Goal: Information Seeking & Learning: Learn about a topic

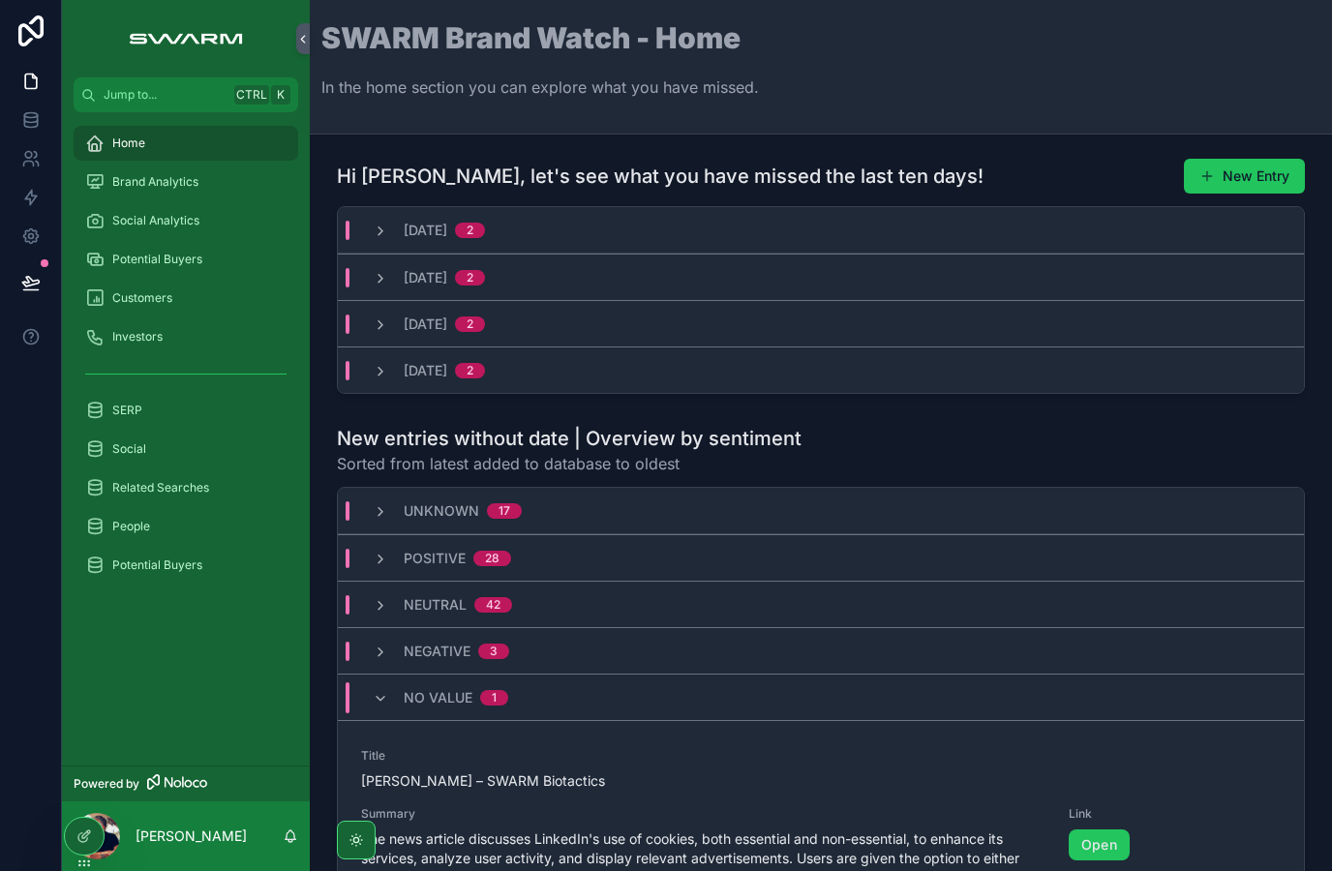
click at [130, 188] on span "Brand Analytics" at bounding box center [155, 181] width 86 height 15
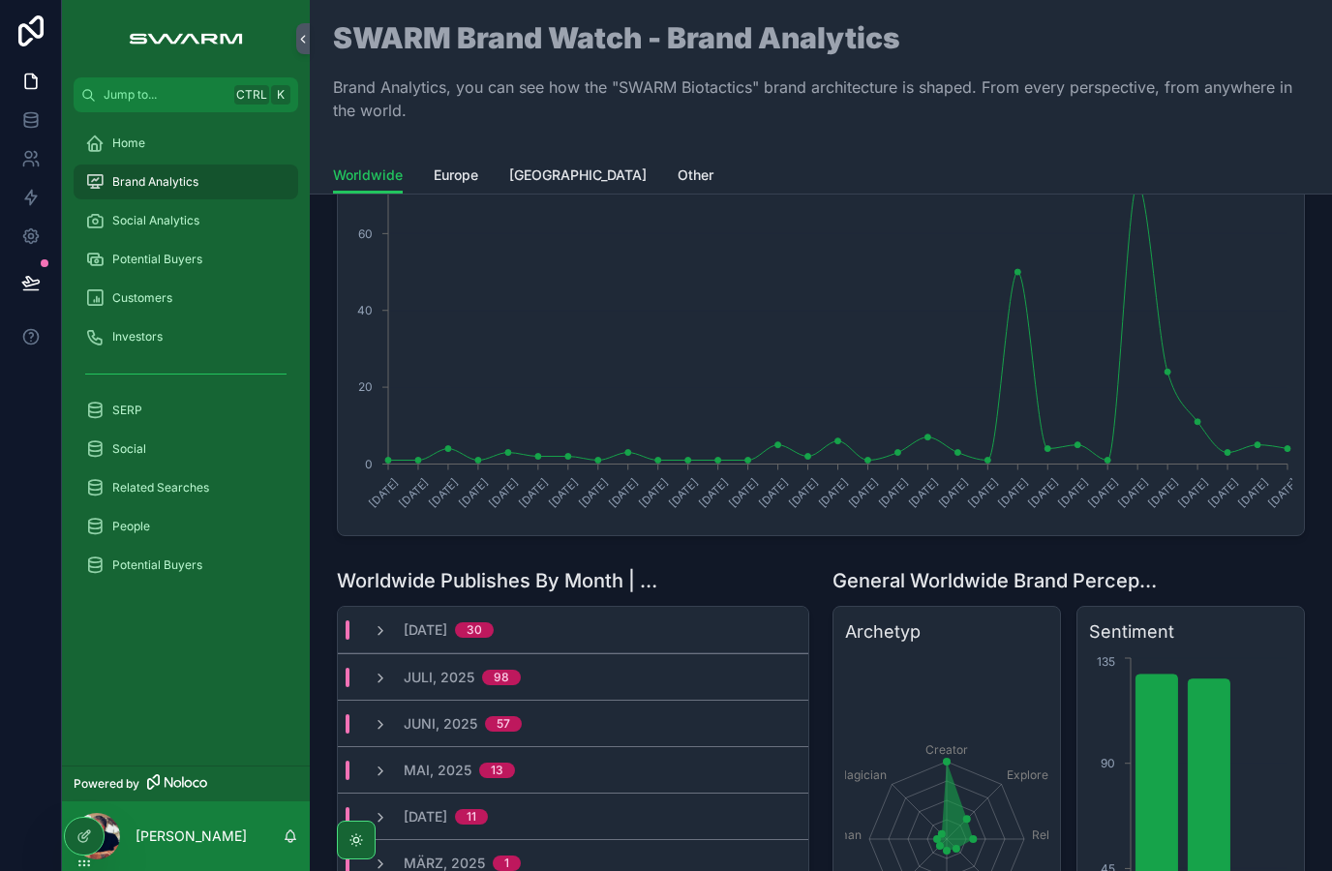
scroll to position [119, 0]
click at [375, 634] on icon "scrollable content" at bounding box center [380, 629] width 15 height 15
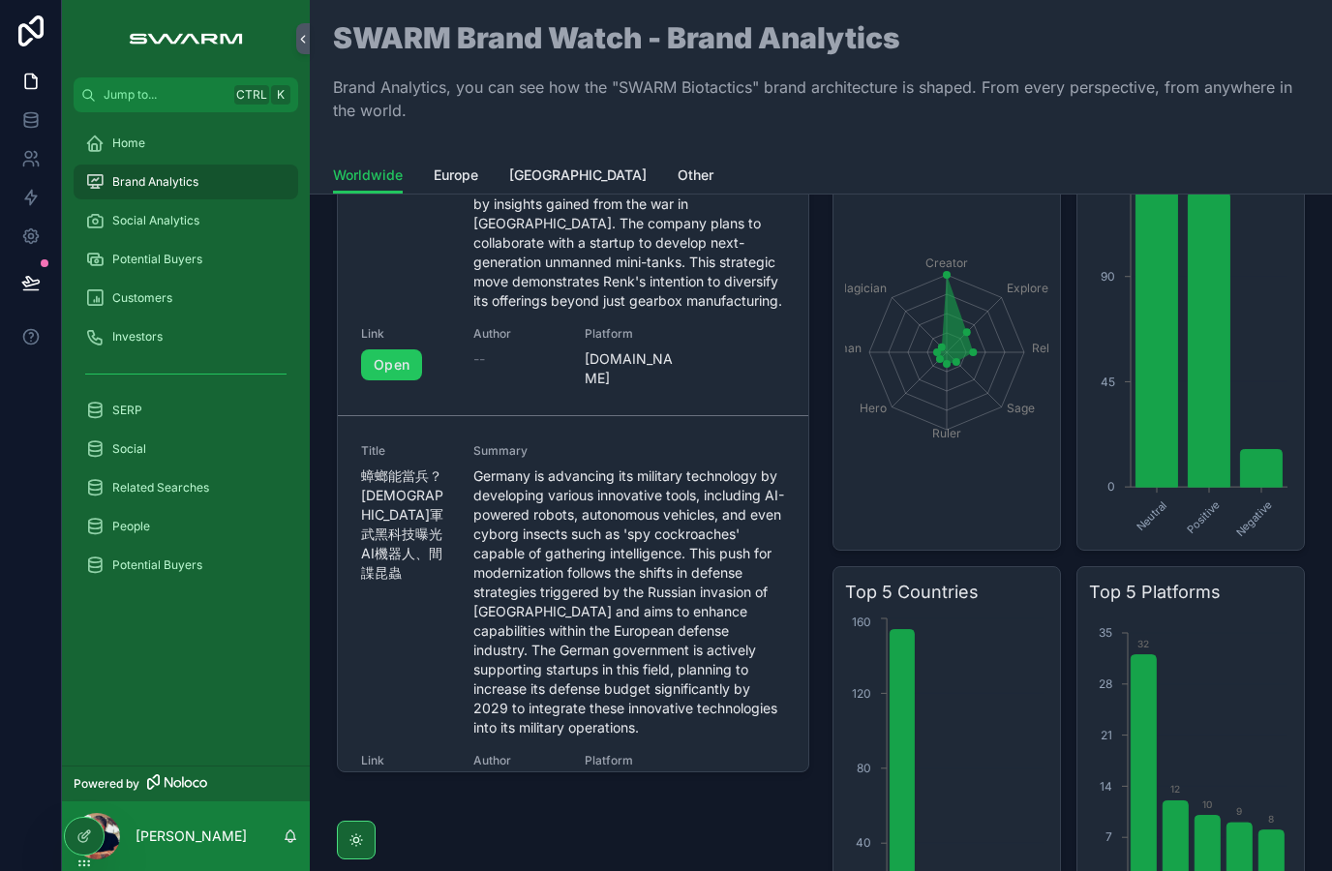
scroll to position [904, 0]
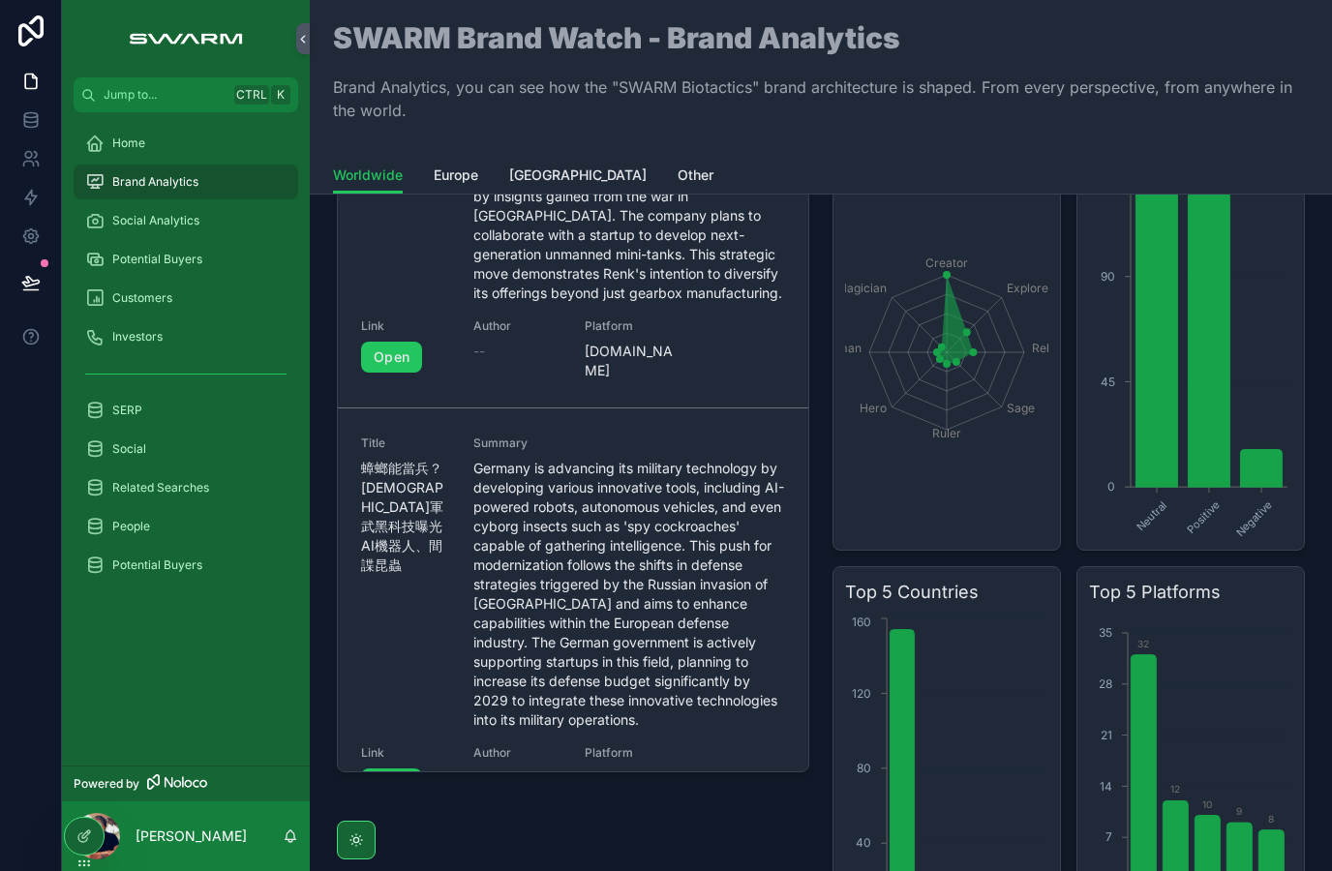
click at [388, 769] on link "Open" at bounding box center [391, 784] width 61 height 31
click at [128, 215] on span "Social Analytics" at bounding box center [155, 220] width 87 height 15
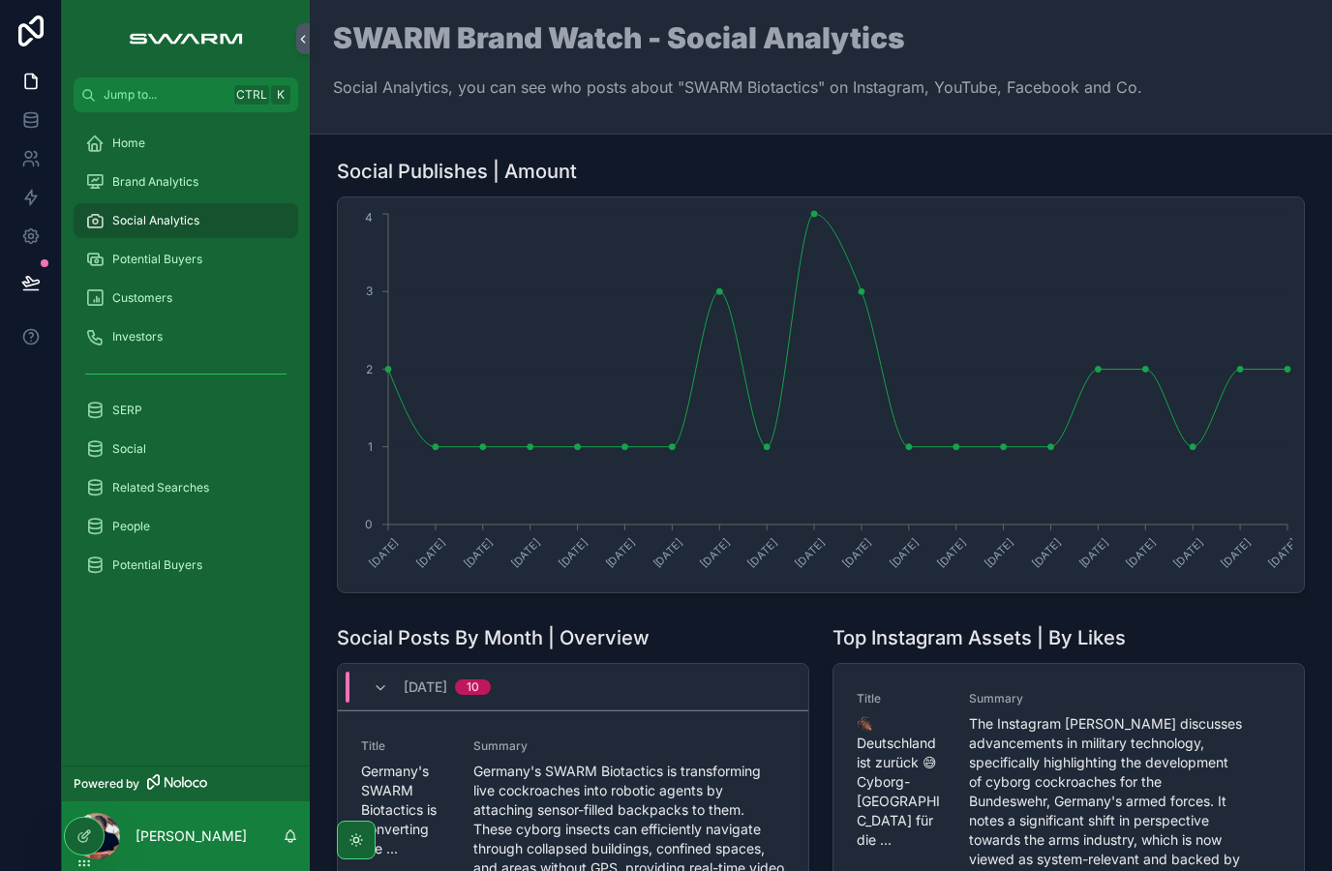
click at [121, 262] on span "Potential Buyers" at bounding box center [157, 259] width 90 height 15
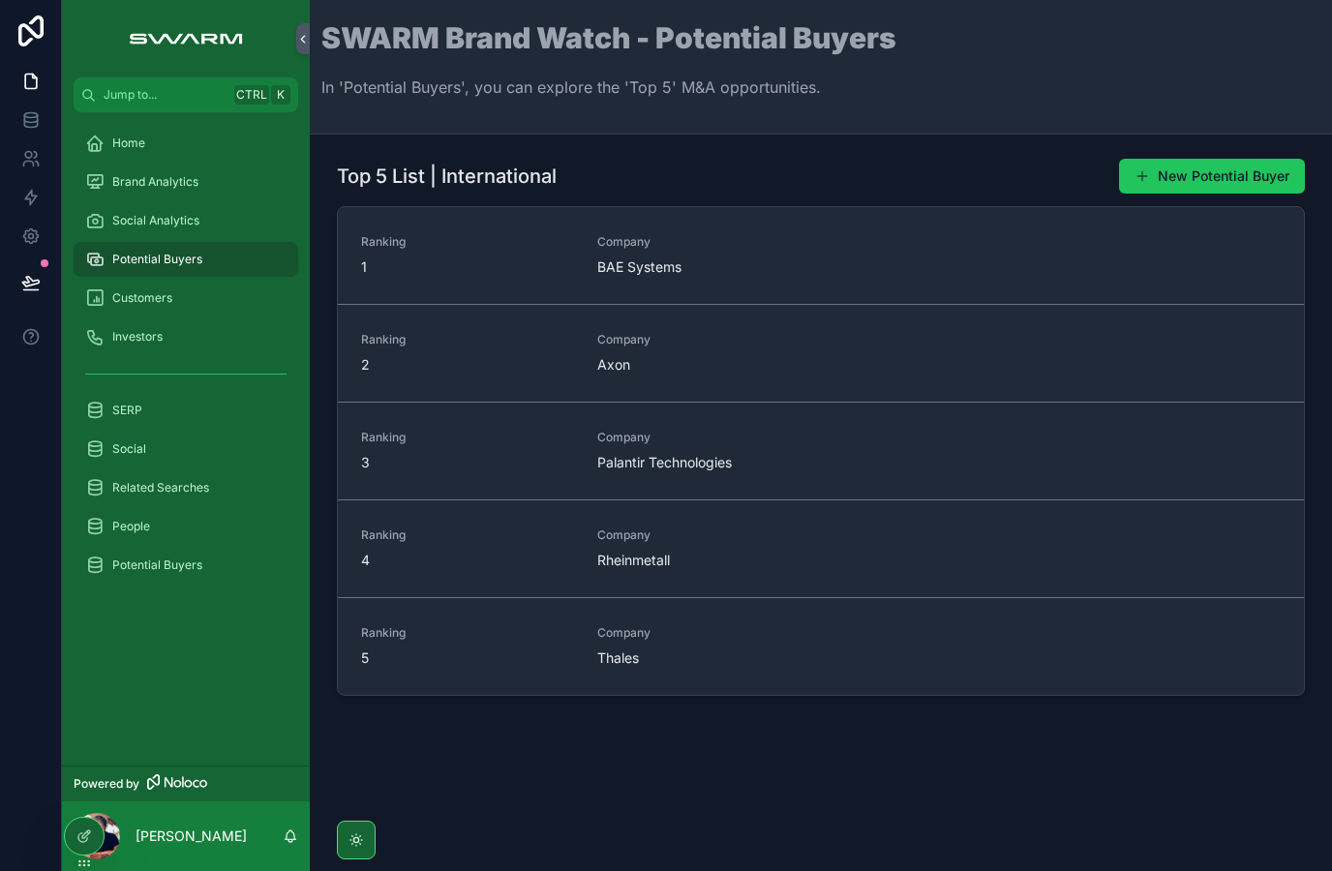
click at [519, 282] on link "Ranking 1 Company BAE Systems" at bounding box center [821, 255] width 966 height 97
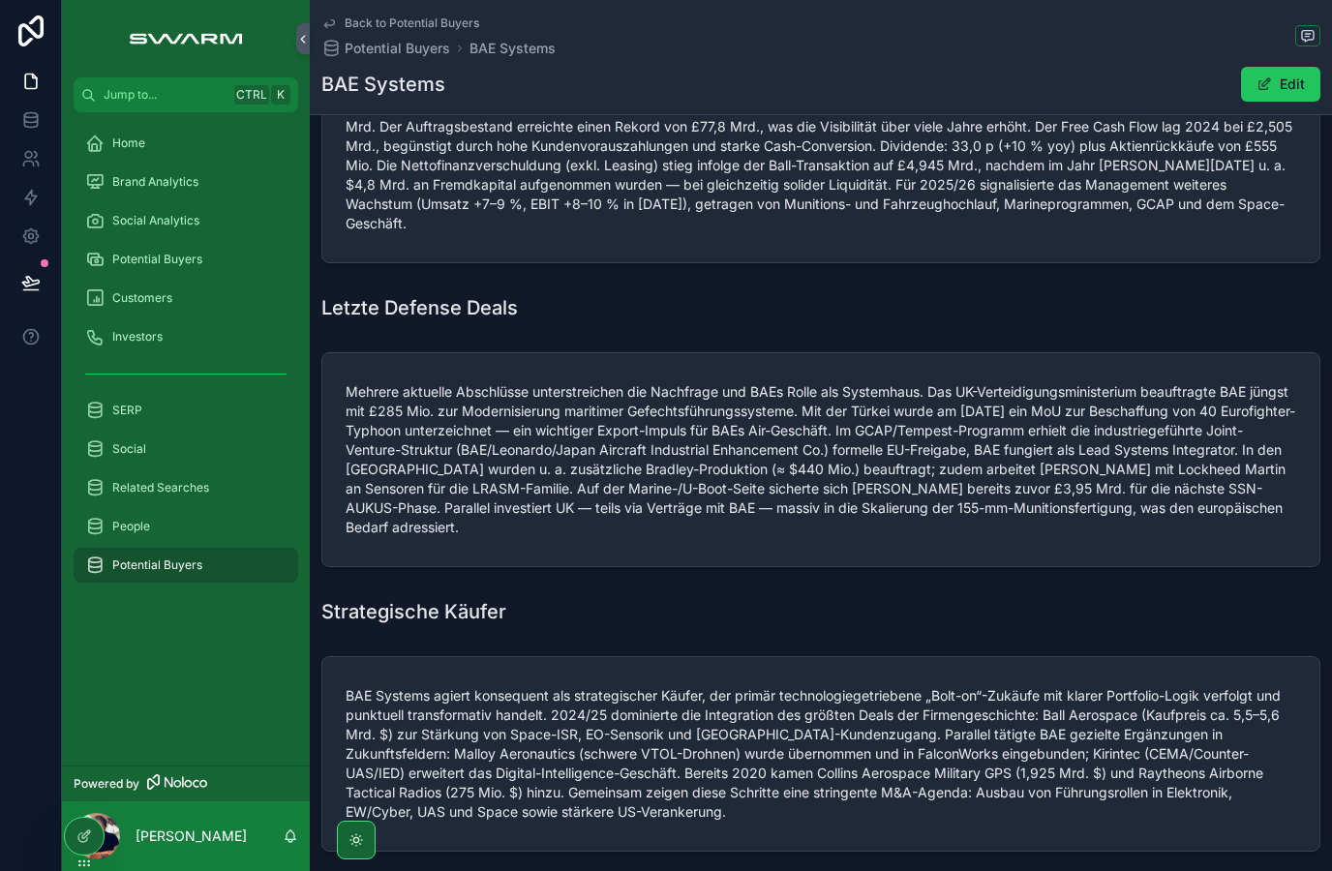
scroll to position [724, 0]
click at [105, 526] on div "People" at bounding box center [185, 526] width 201 height 31
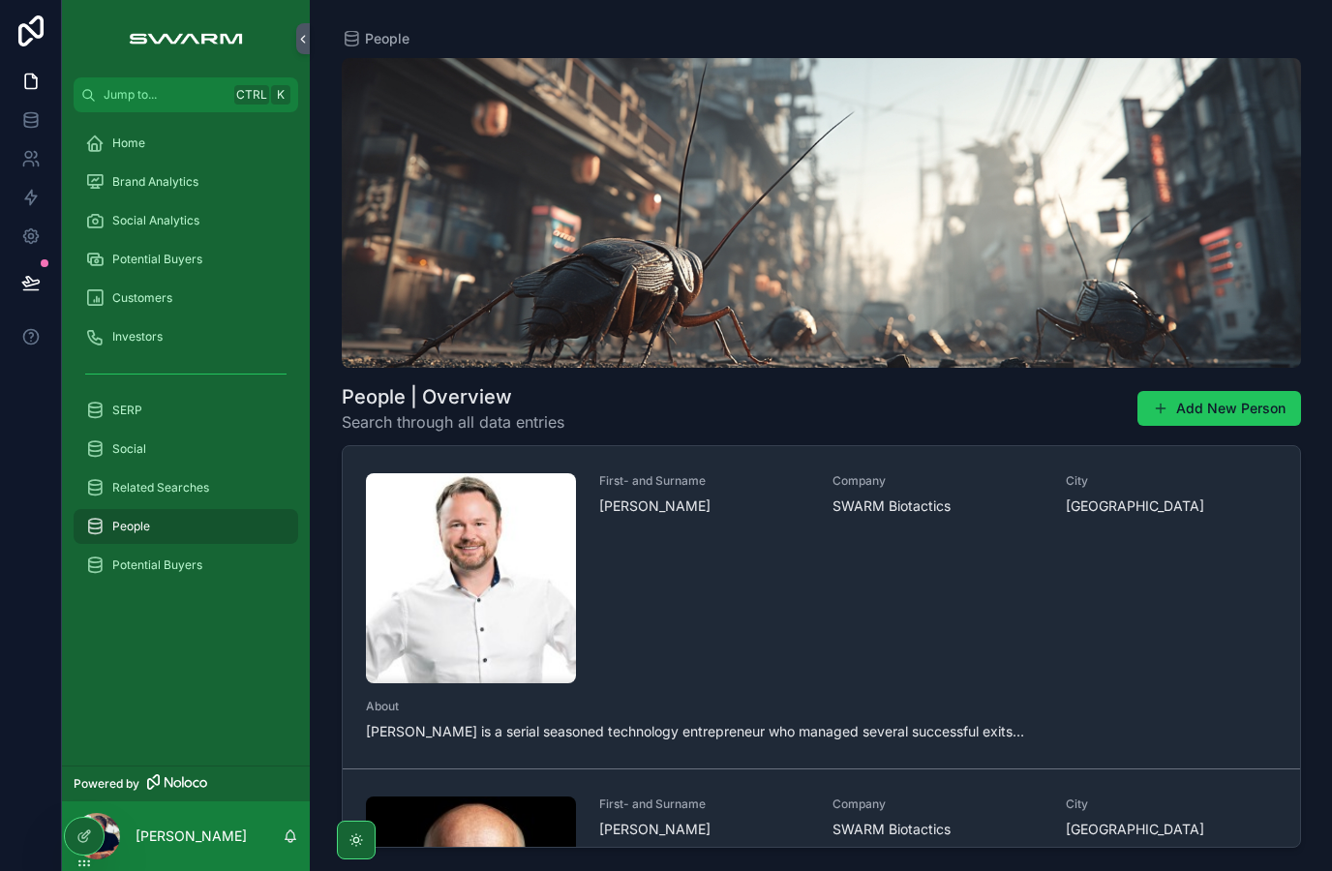
click at [400, 646] on img "scrollable content" at bounding box center [471, 578] width 210 height 210
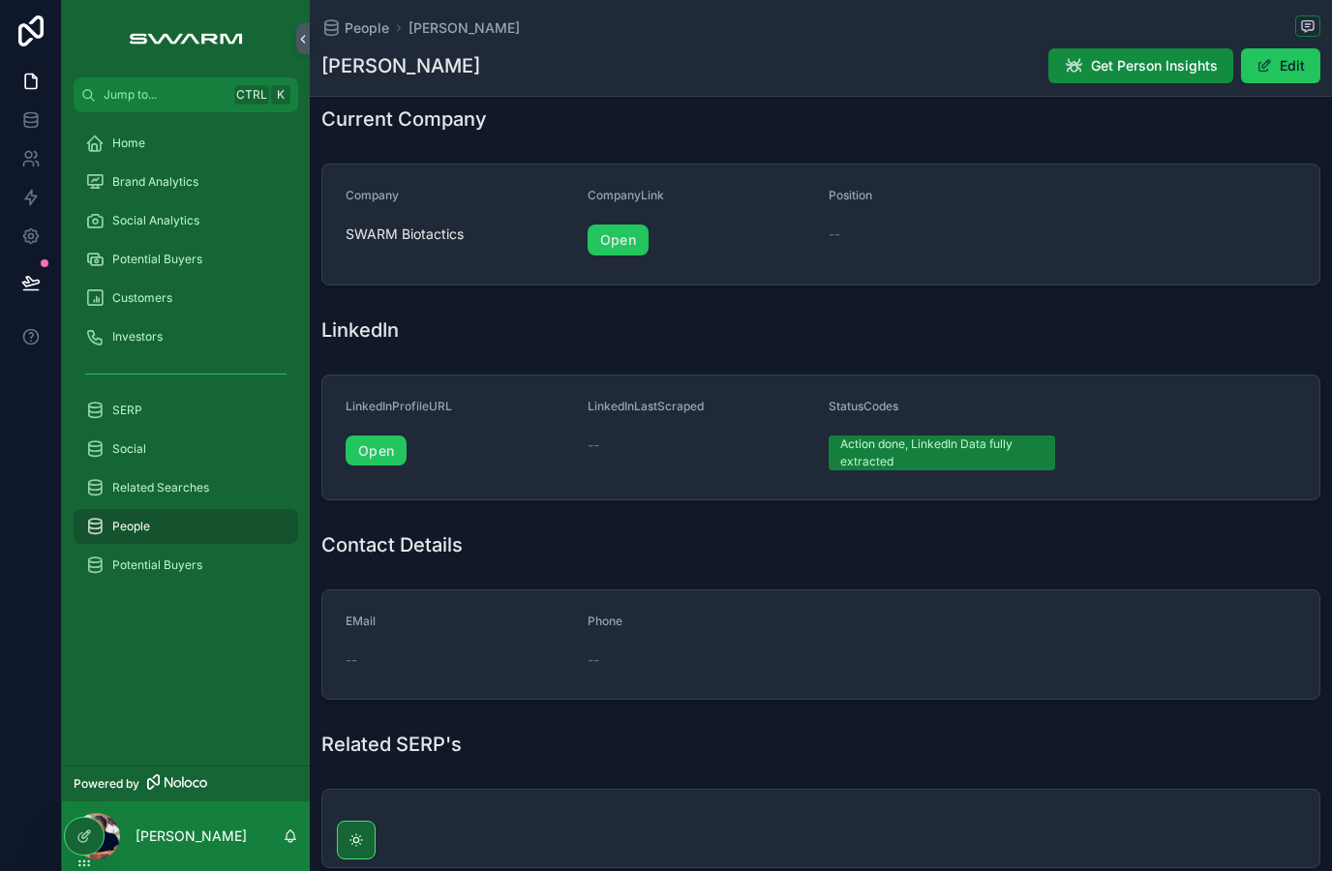
scroll to position [581, 0]
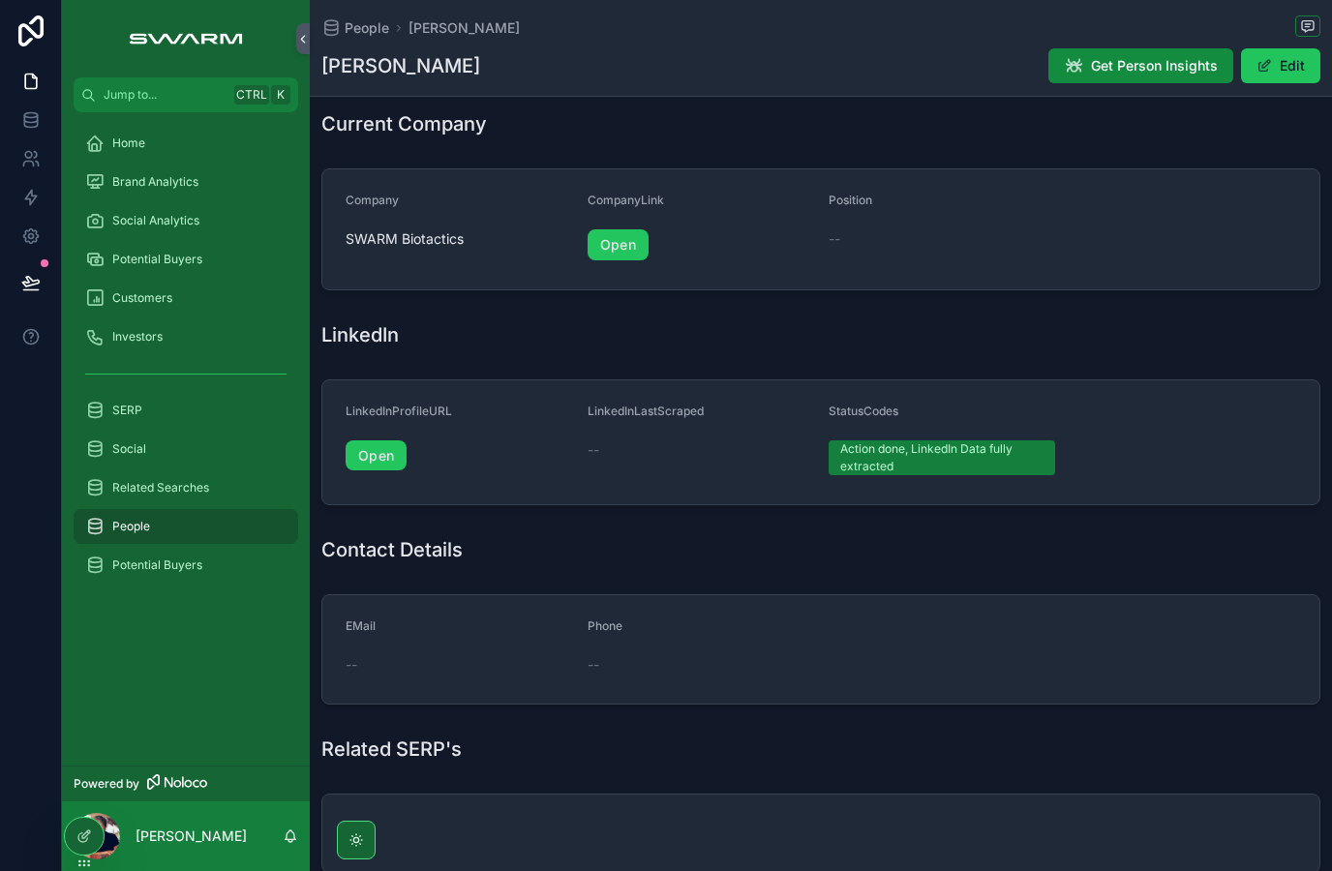
click at [991, 456] on div "Action done, LinkedIn Data fully extracted" at bounding box center [941, 458] width 203 height 35
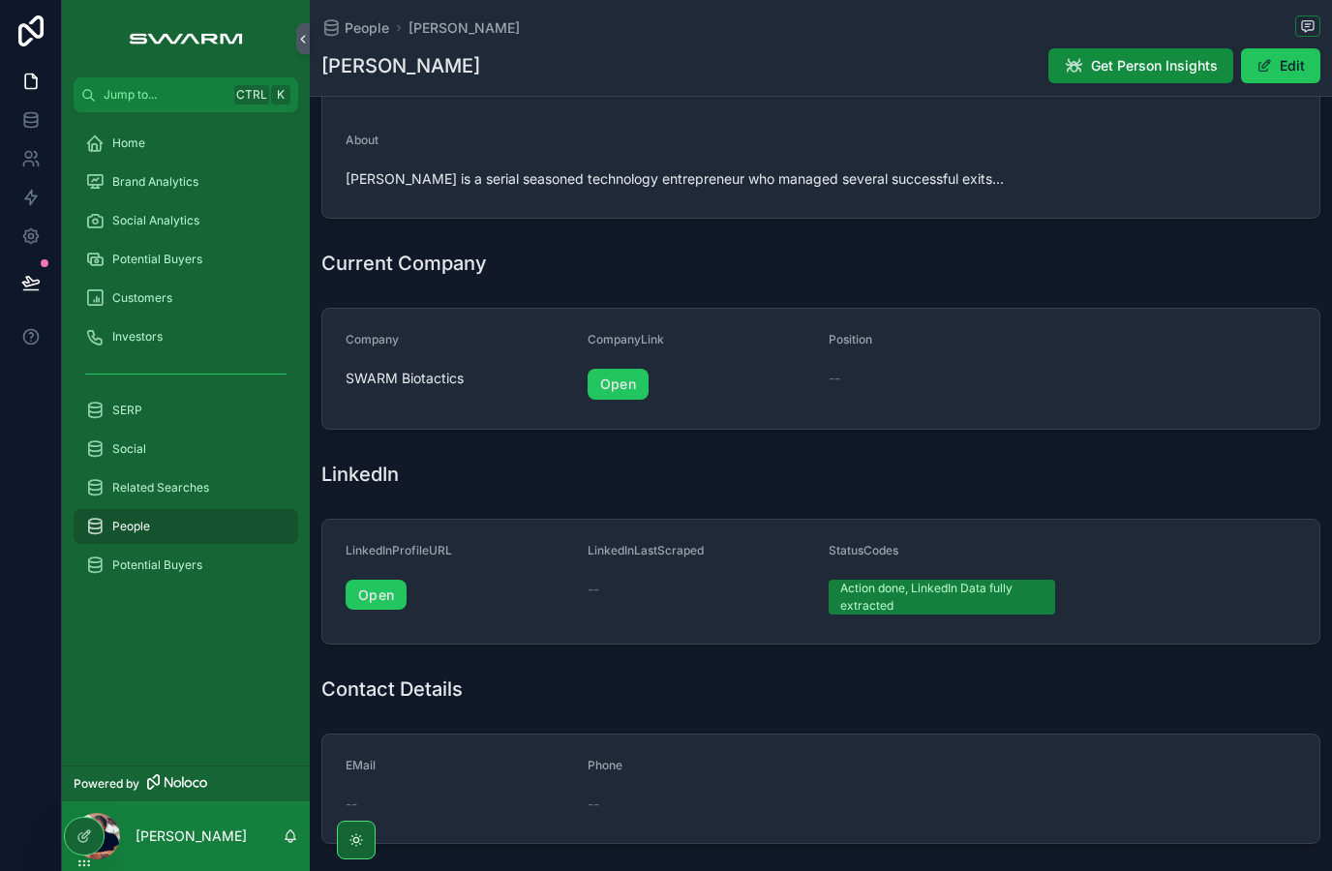
click at [381, 598] on link "Open" at bounding box center [376, 595] width 61 height 31
click at [1173, 49] on button "Get Person Insights" at bounding box center [1141, 65] width 185 height 35
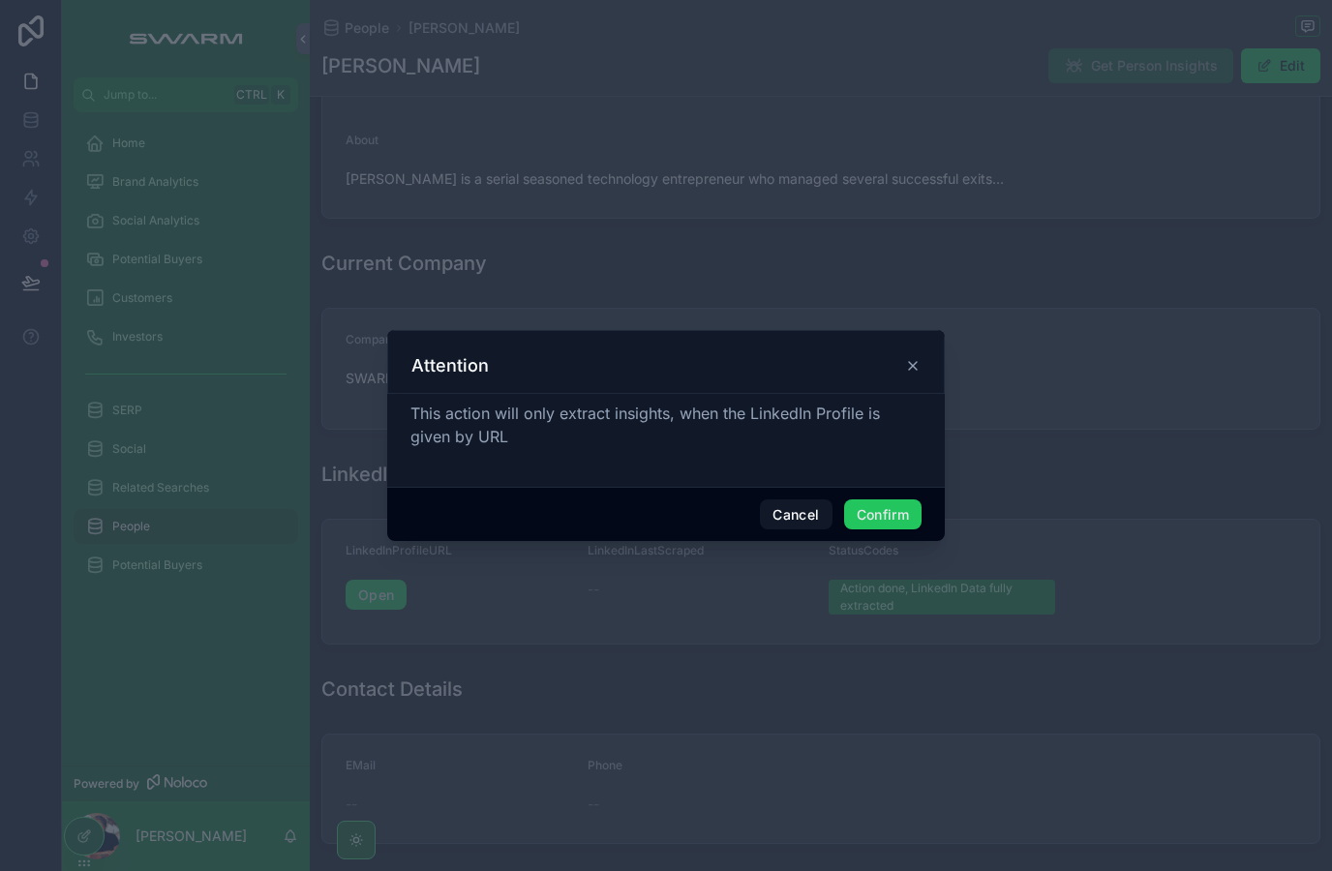
click at [904, 507] on button "Confirm" at bounding box center [882, 515] width 77 height 31
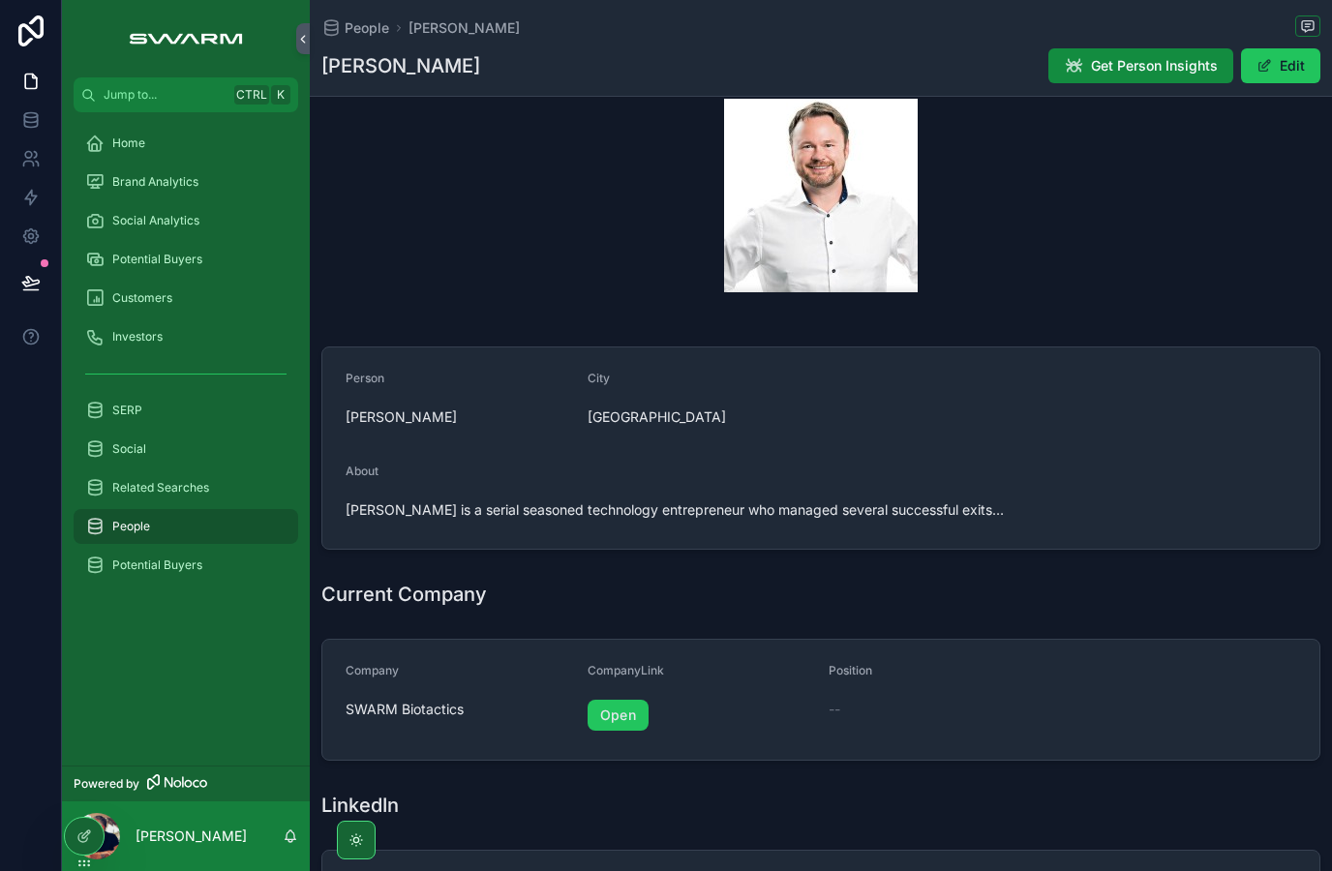
scroll to position [111, 0]
click at [629, 723] on link "Open" at bounding box center [618, 714] width 61 height 31
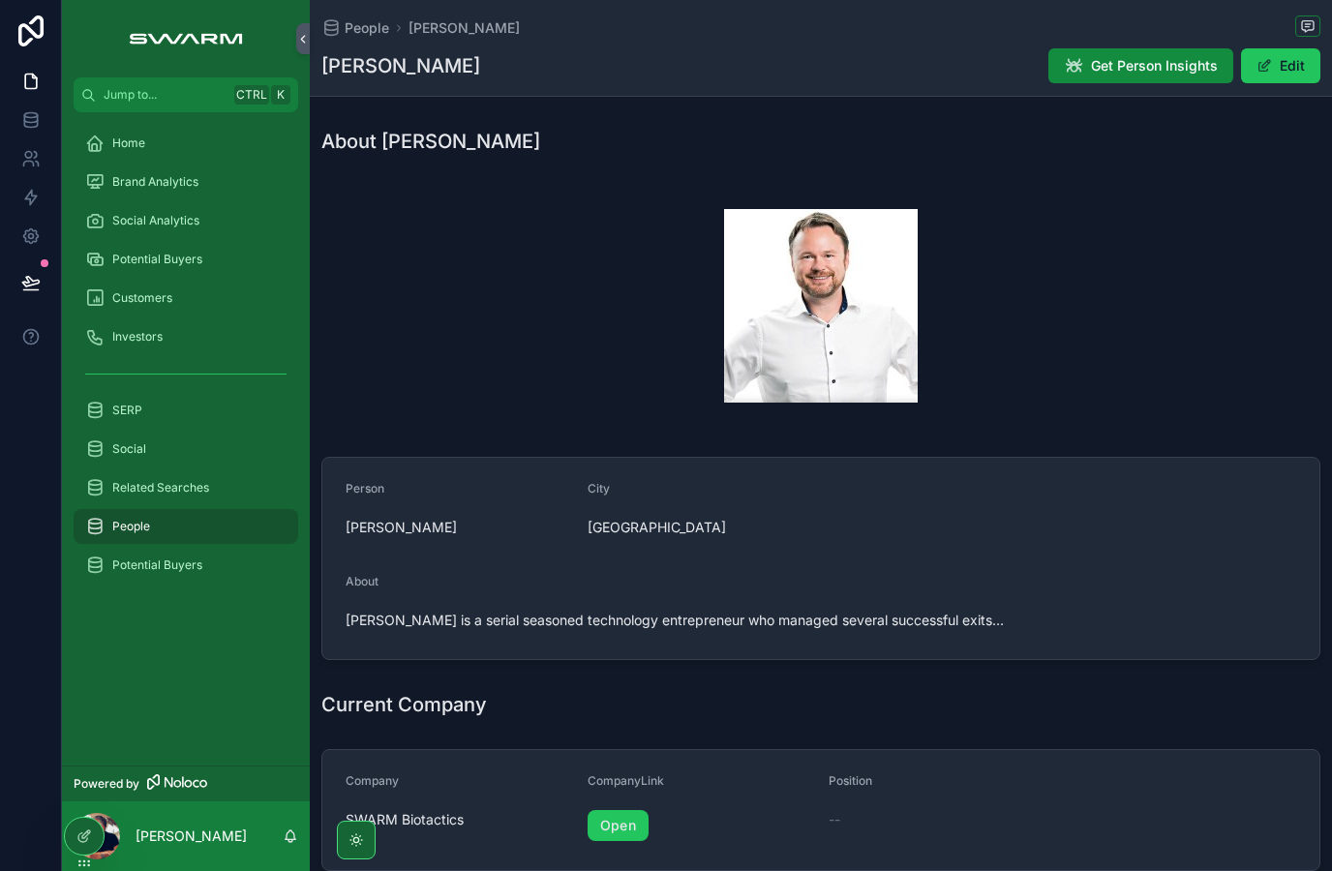
scroll to position [0, 0]
click at [94, 518] on icon "scrollable content" at bounding box center [94, 526] width 19 height 19
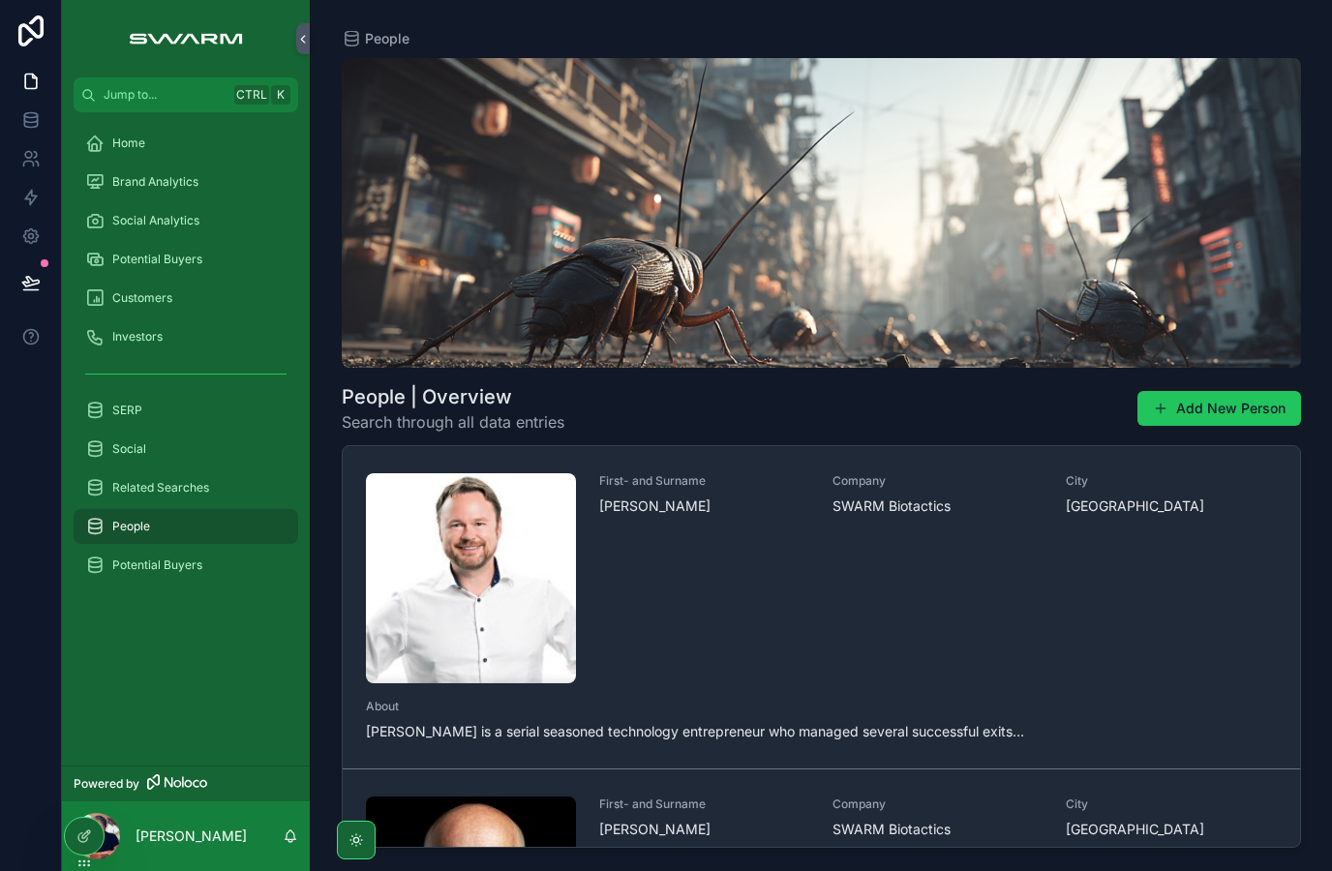
click at [111, 297] on div "Customers" at bounding box center [185, 298] width 201 height 31
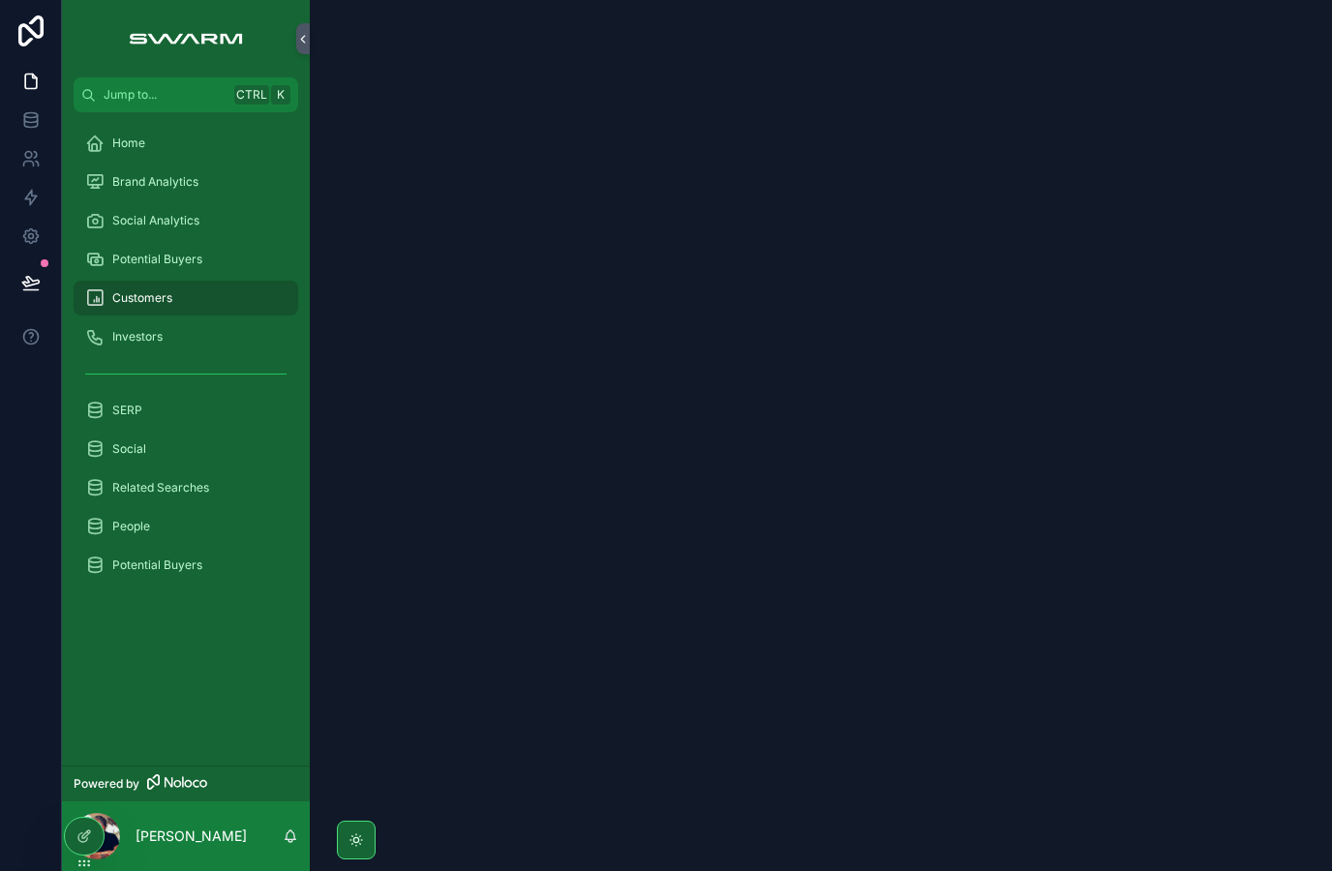
click at [115, 258] on span "Potential Buyers" at bounding box center [157, 259] width 90 height 15
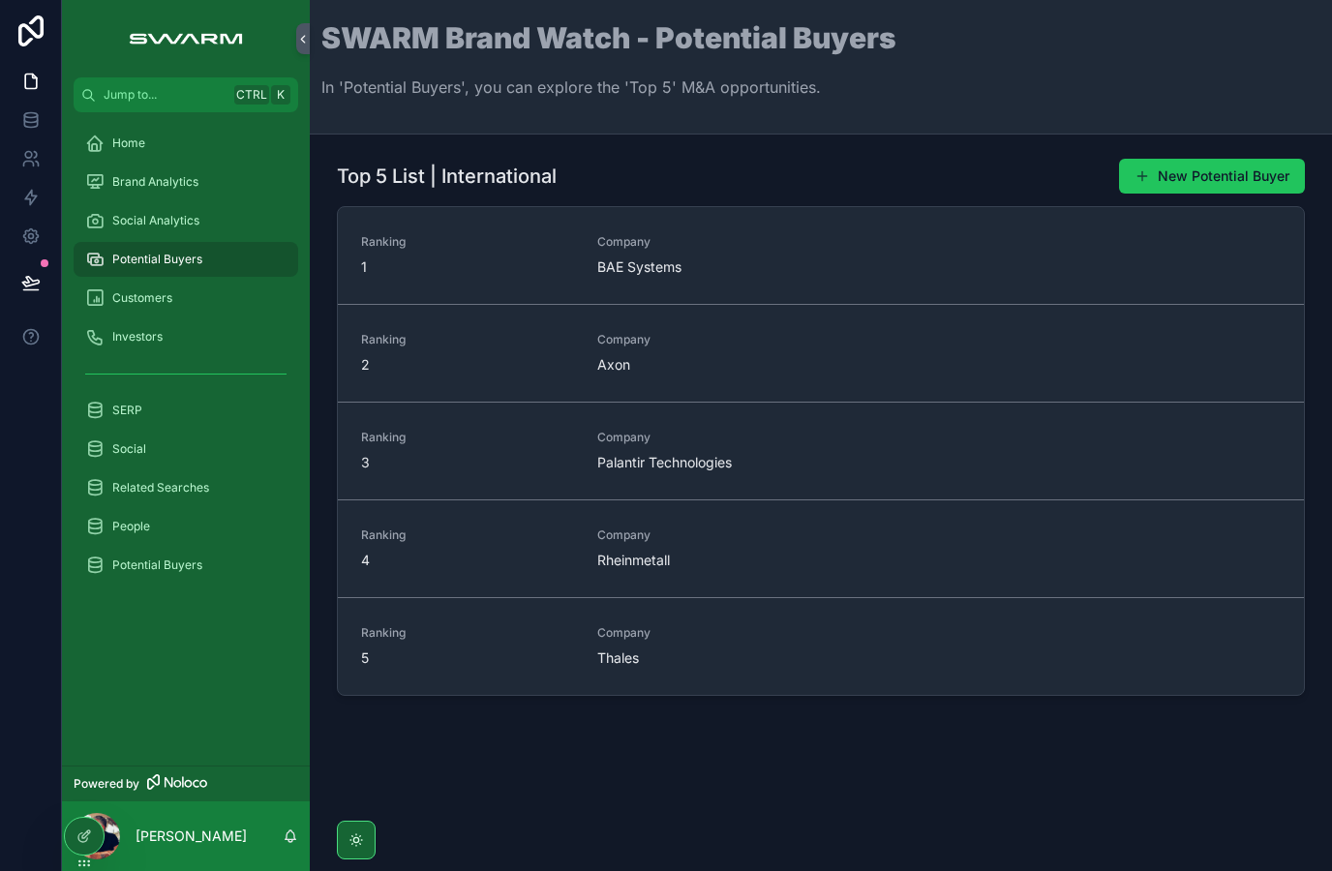
click at [502, 254] on div "Ranking 1" at bounding box center [467, 255] width 213 height 43
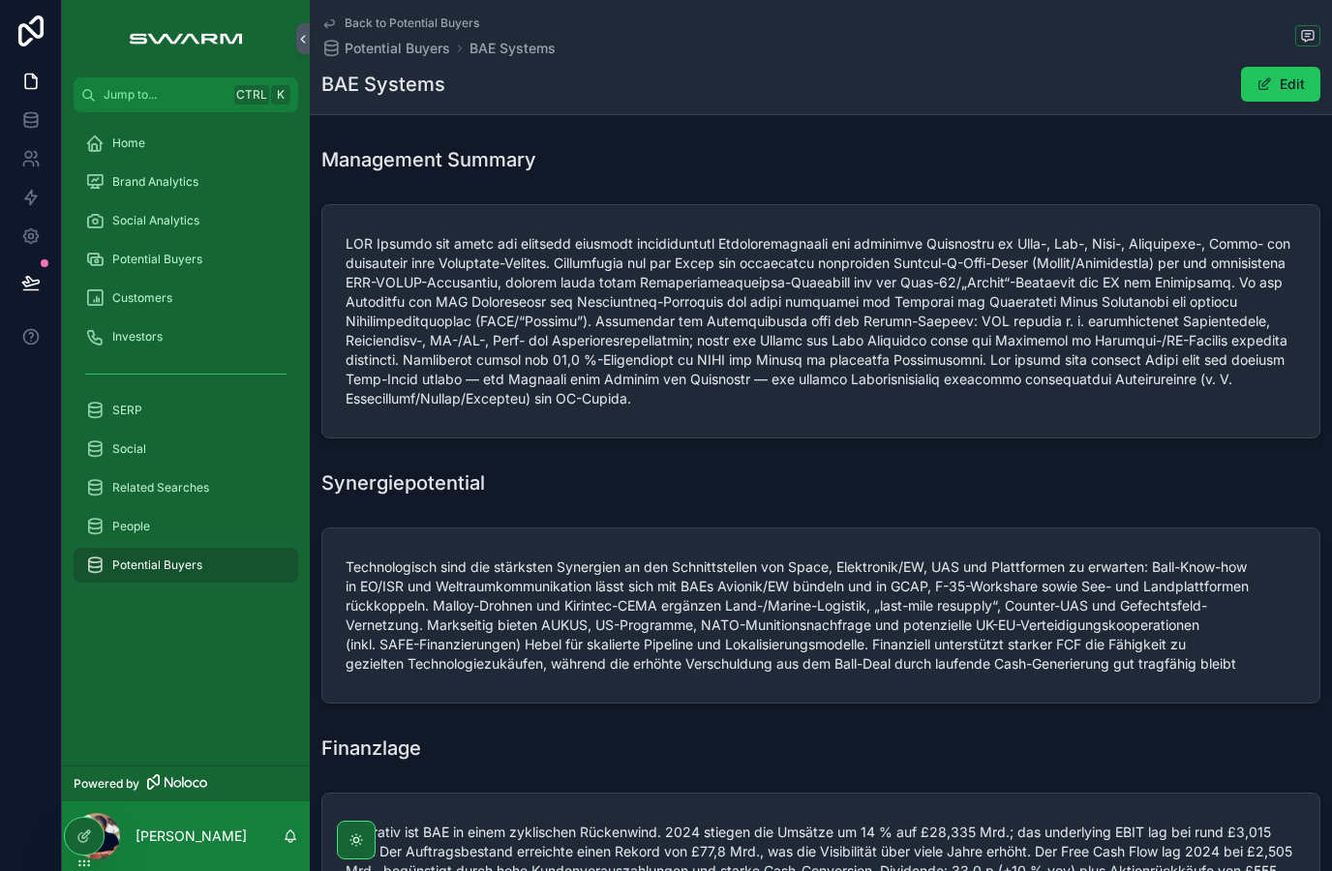
click at [104, 143] on icon "scrollable content" at bounding box center [94, 143] width 19 height 19
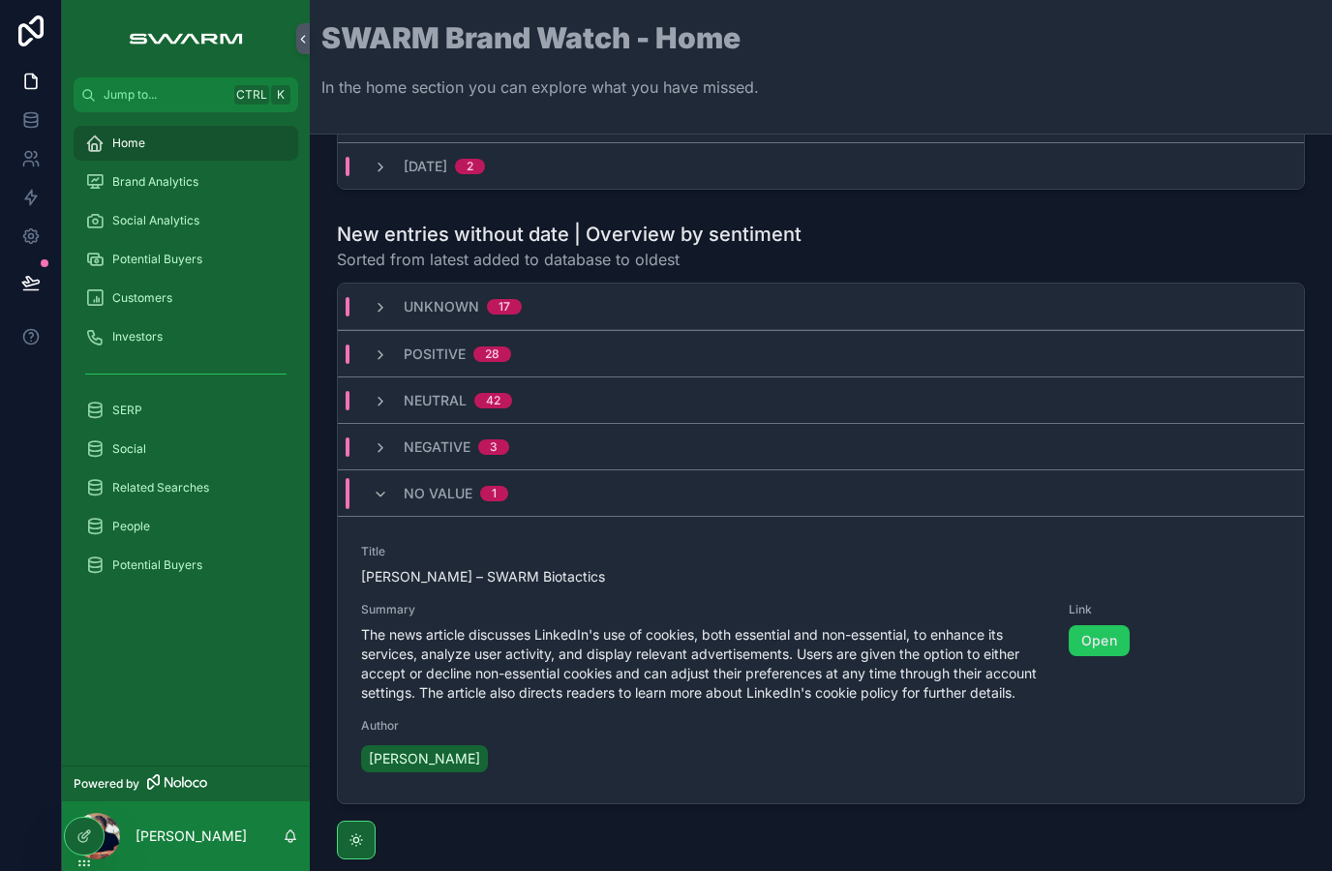
scroll to position [203, 0]
click at [374, 500] on icon "scrollable content" at bounding box center [380, 495] width 15 height 15
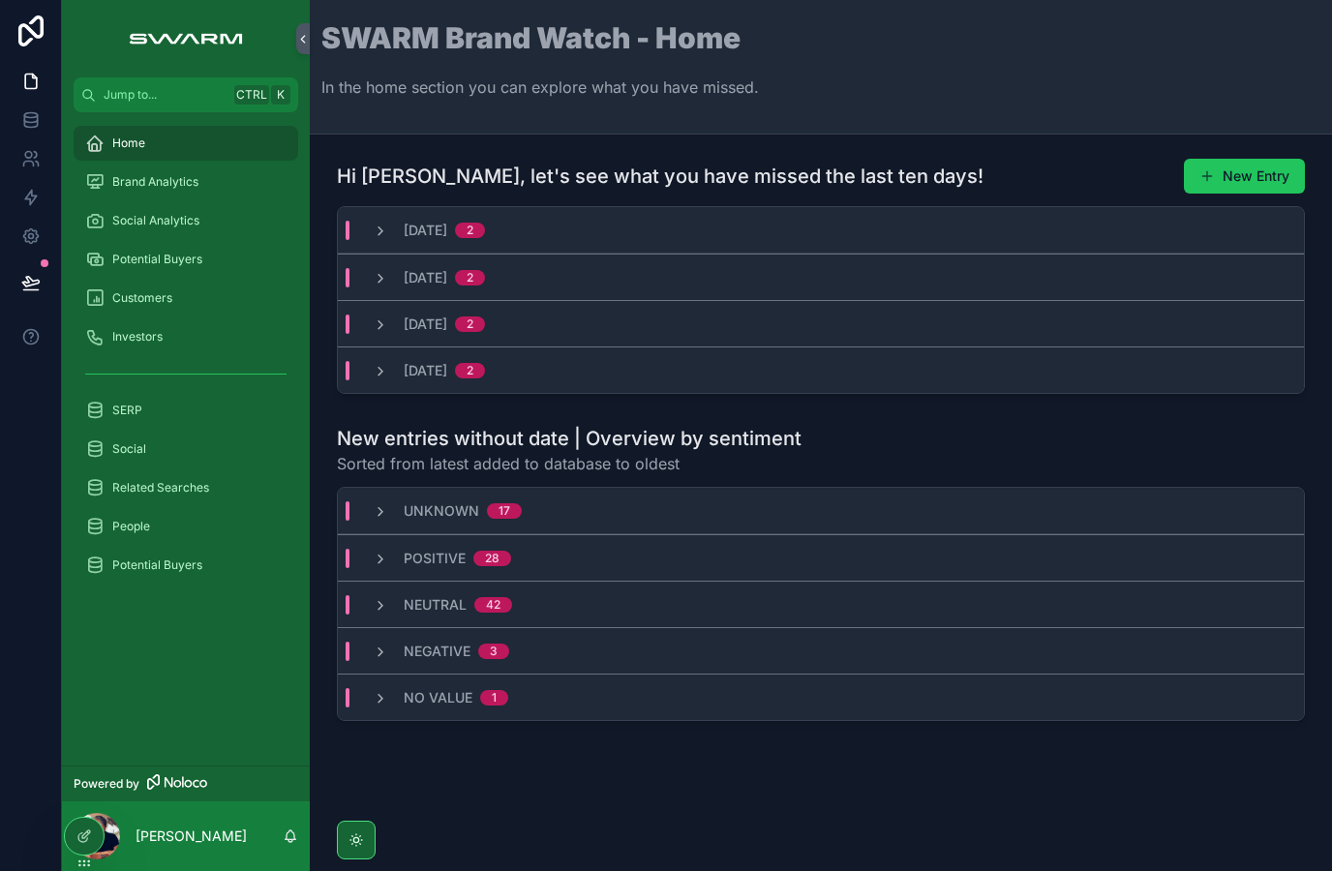
click at [383, 703] on icon "scrollable content" at bounding box center [380, 698] width 15 height 15
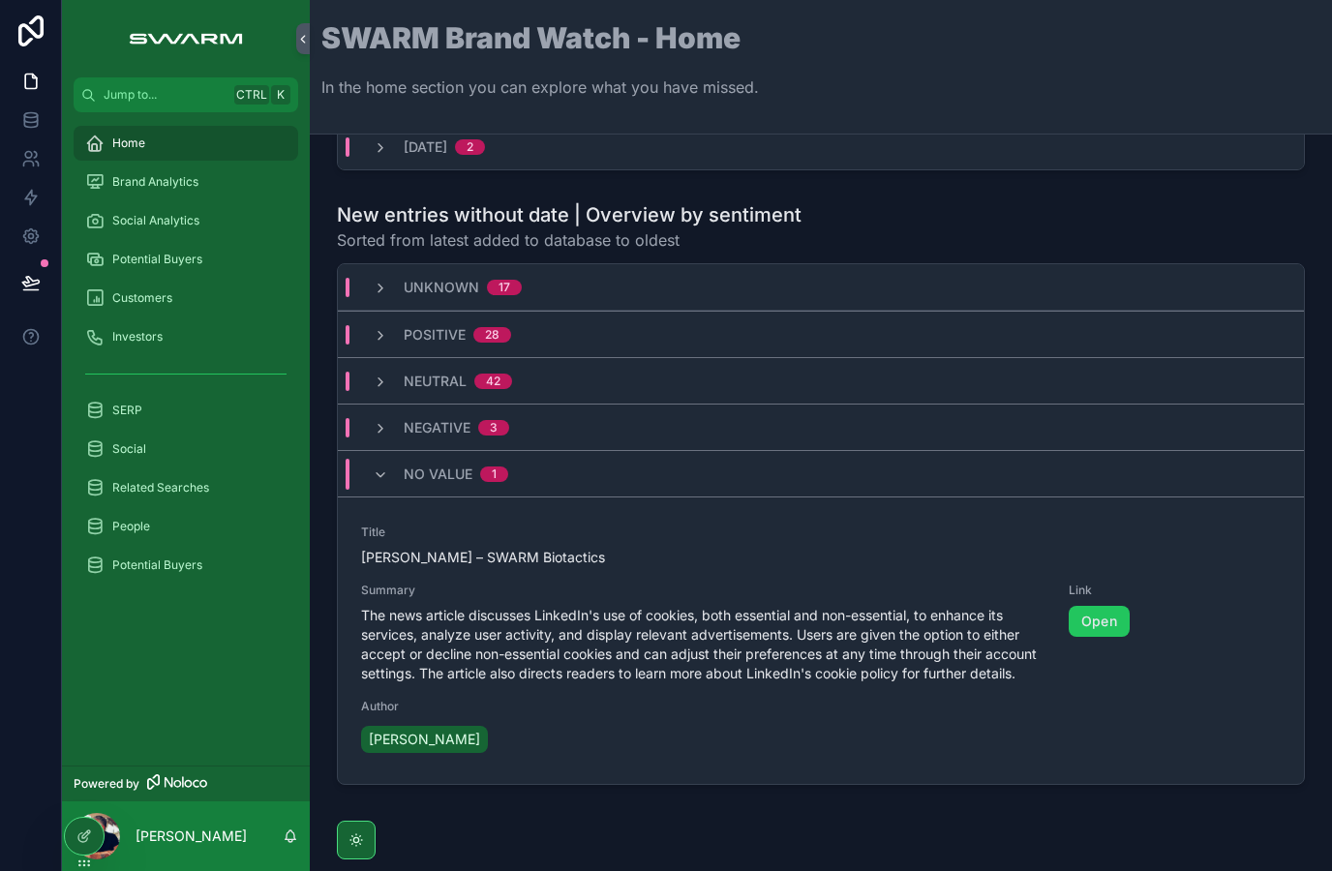
scroll to position [223, 0]
click at [383, 481] on icon "scrollable content" at bounding box center [380, 476] width 15 height 15
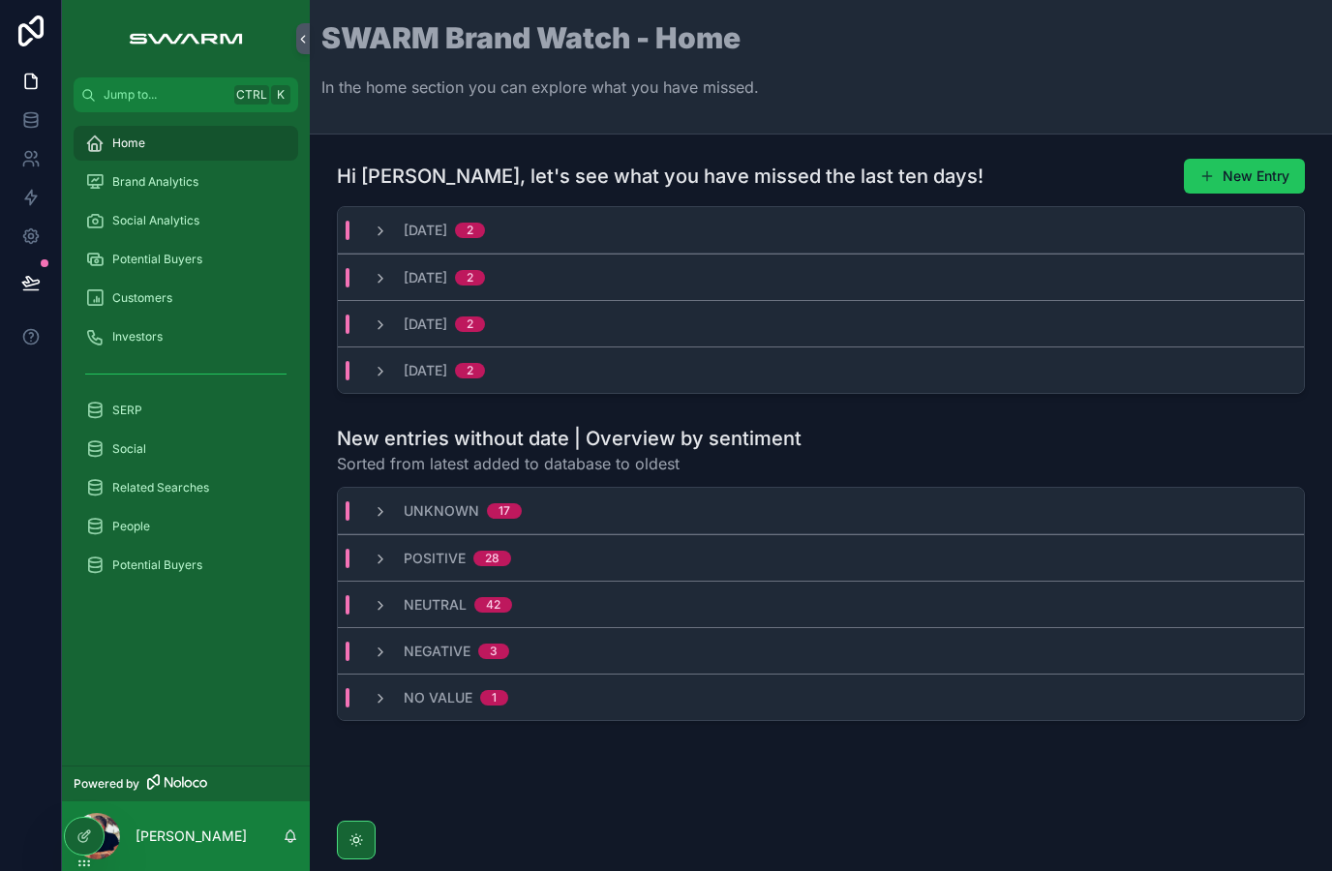
click at [104, 337] on icon "scrollable content" at bounding box center [94, 336] width 19 height 19
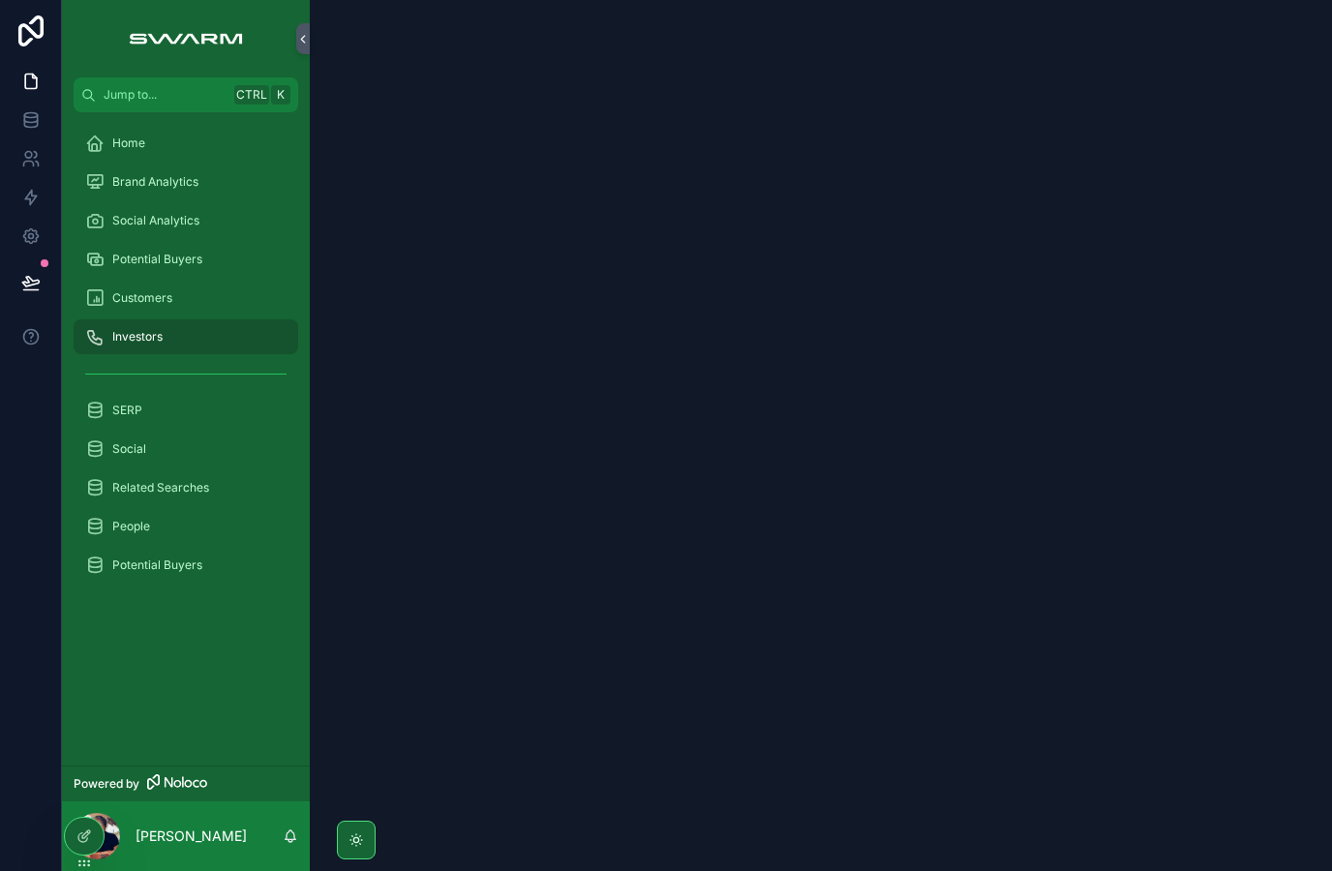
click at [93, 300] on icon "scrollable content" at bounding box center [94, 298] width 19 height 19
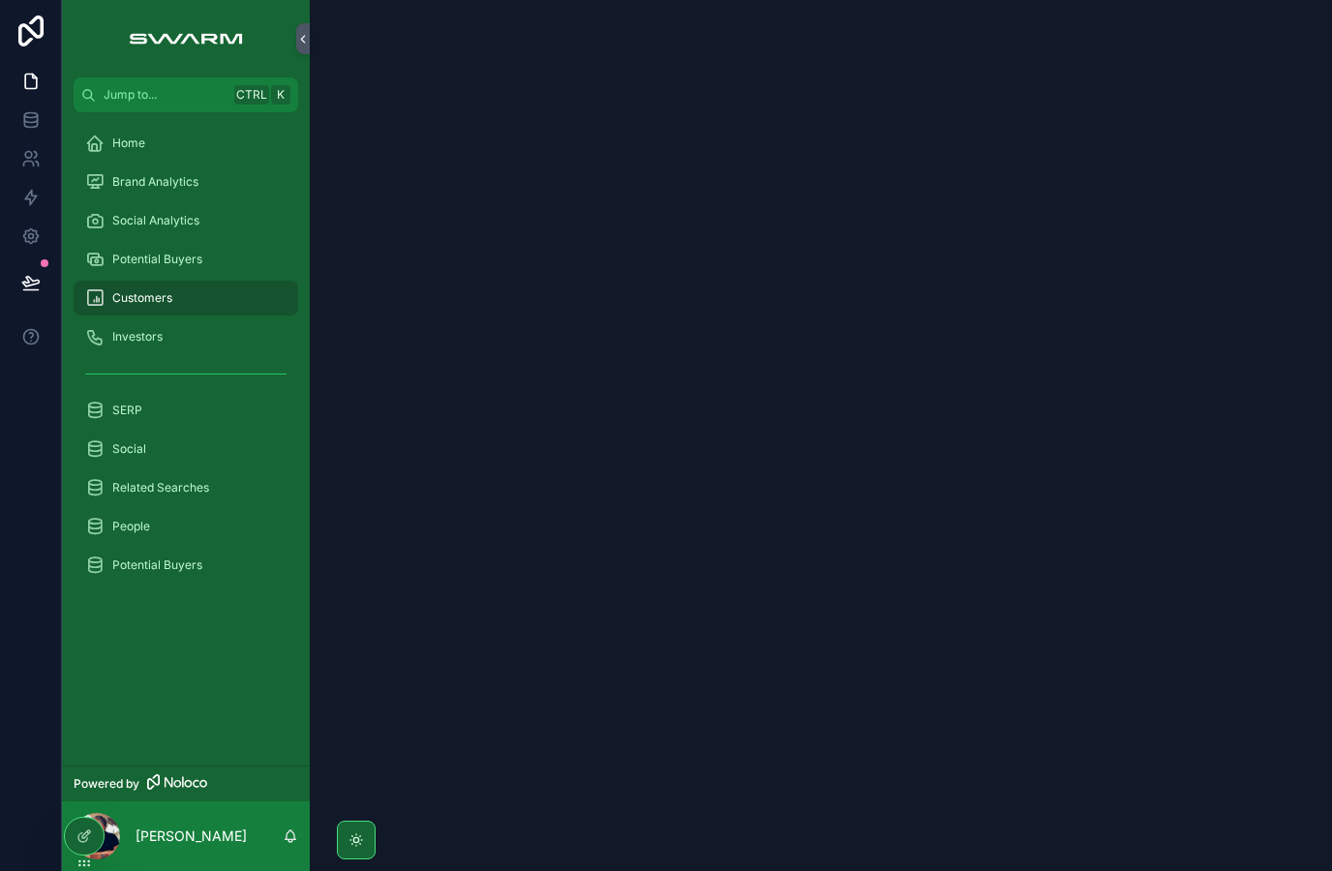
click at [96, 258] on icon "scrollable content" at bounding box center [94, 259] width 19 height 19
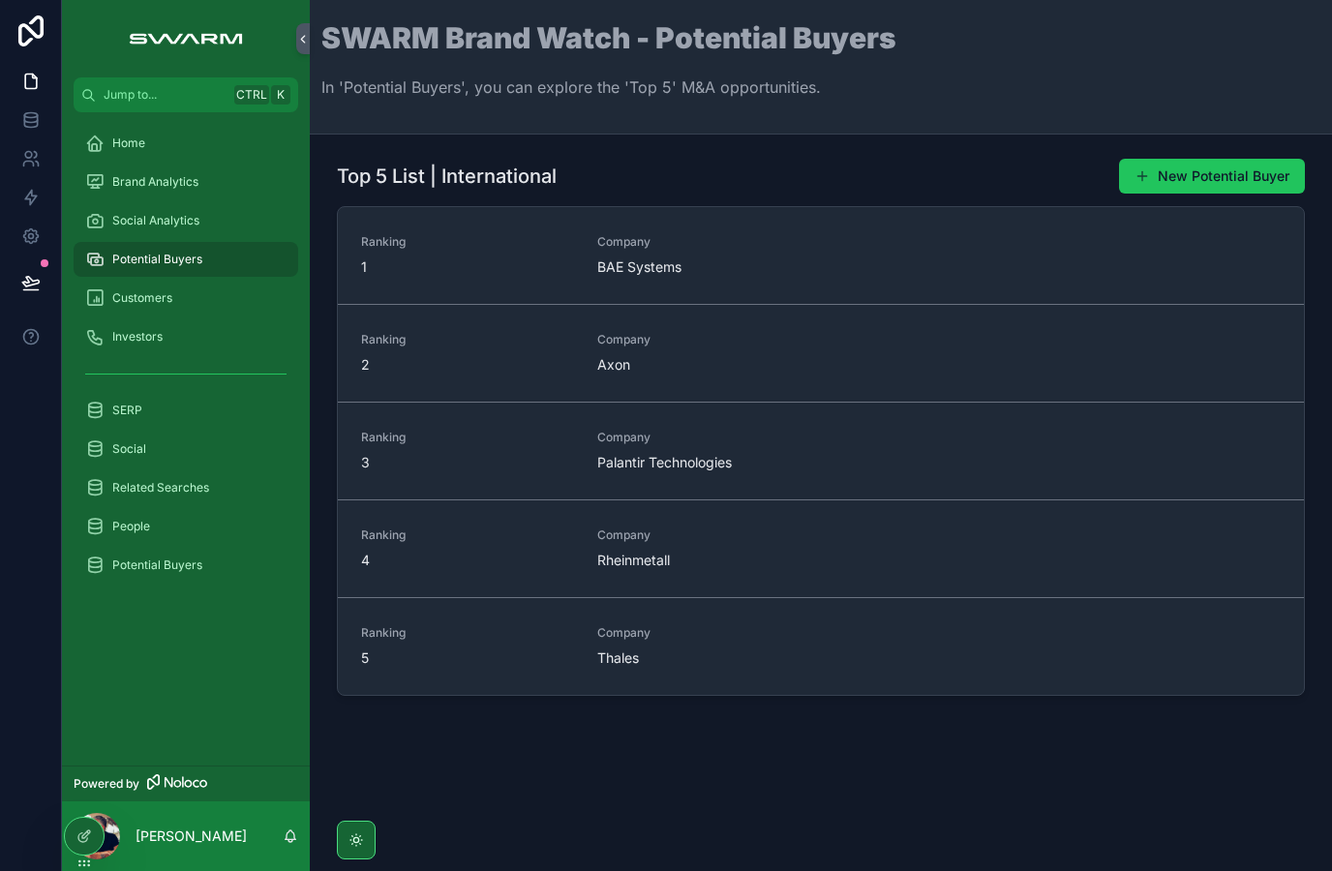
click at [96, 178] on icon "scrollable content" at bounding box center [94, 181] width 19 height 19
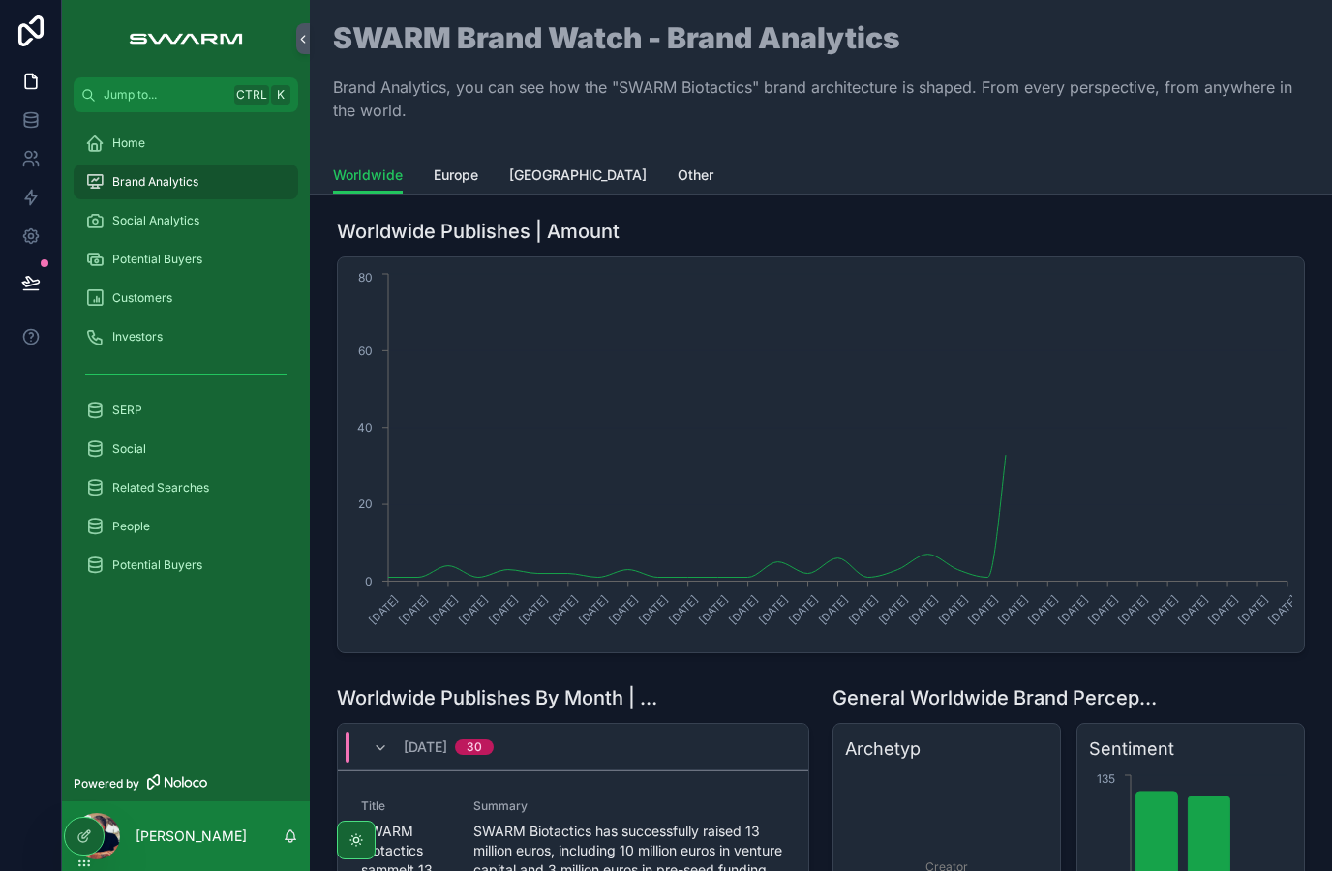
click at [107, 142] on div "Home" at bounding box center [185, 143] width 201 height 31
